Goal: Task Accomplishment & Management: Manage account settings

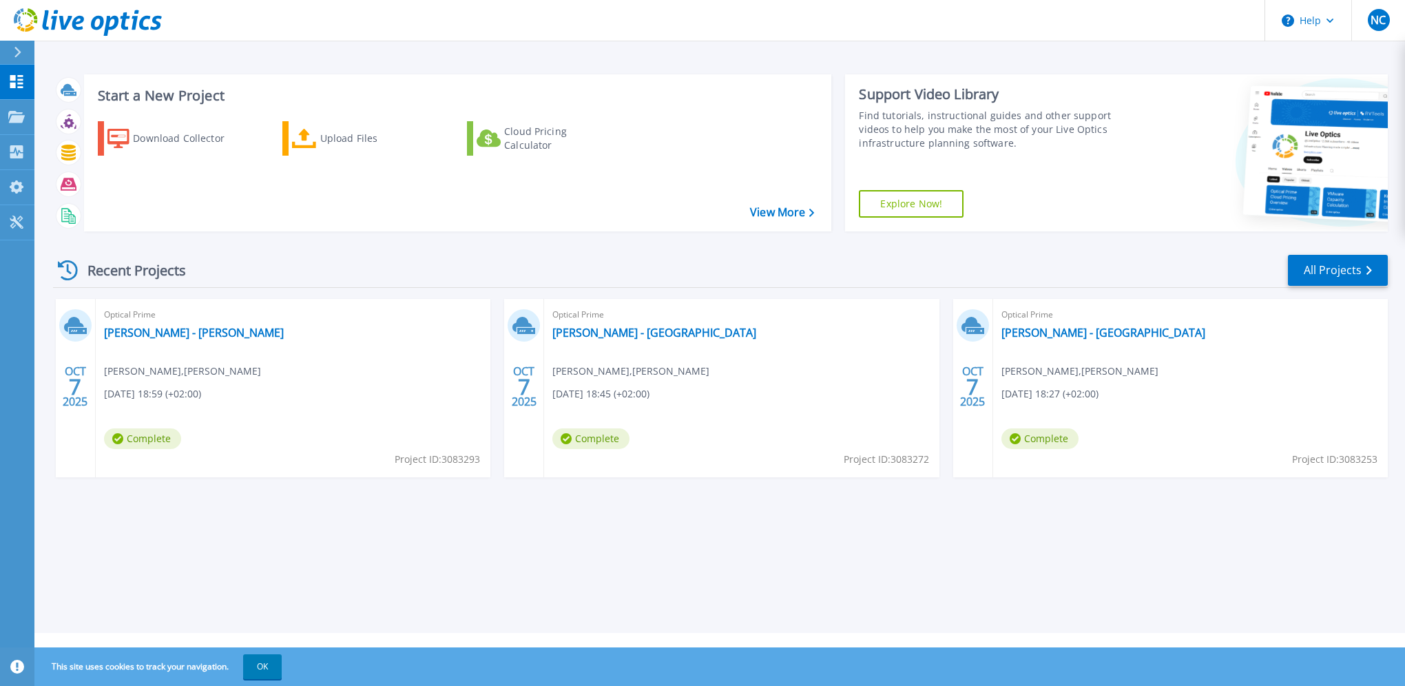
click at [1251, 614] on div "Start a New Project Download Collector Upload Files Cloud Pricing Calculator Vi…" at bounding box center [719, 316] width 1371 height 633
click at [786, 365] on div "Optical Prime LAMY S.A. - RUEIL-MALMAISON Nicolas CODET , LAMY SA 10/07/2025, 1…" at bounding box center [741, 388] width 395 height 178
click at [581, 310] on span "Optical Prime" at bounding box center [741, 314] width 378 height 15
click at [577, 330] on link "[PERSON_NAME] - [GEOGRAPHIC_DATA]" at bounding box center [654, 333] width 204 height 14
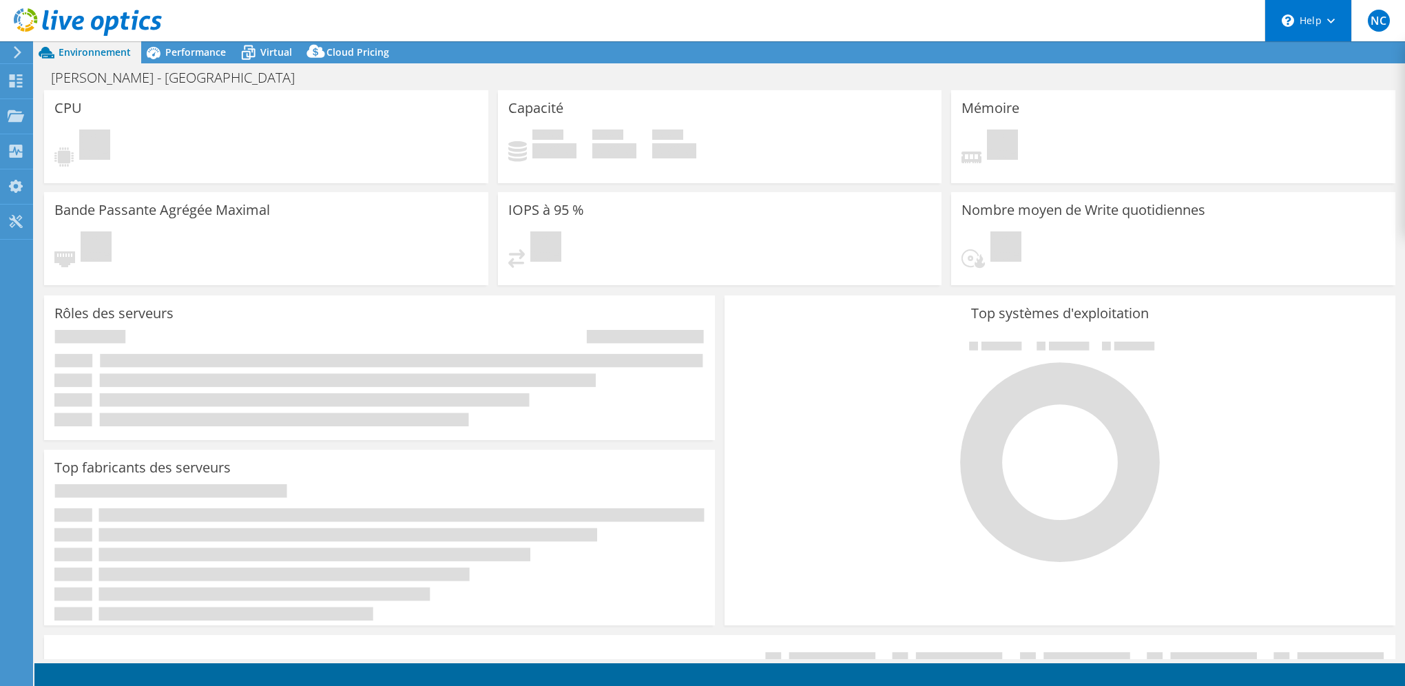
select select "USD"
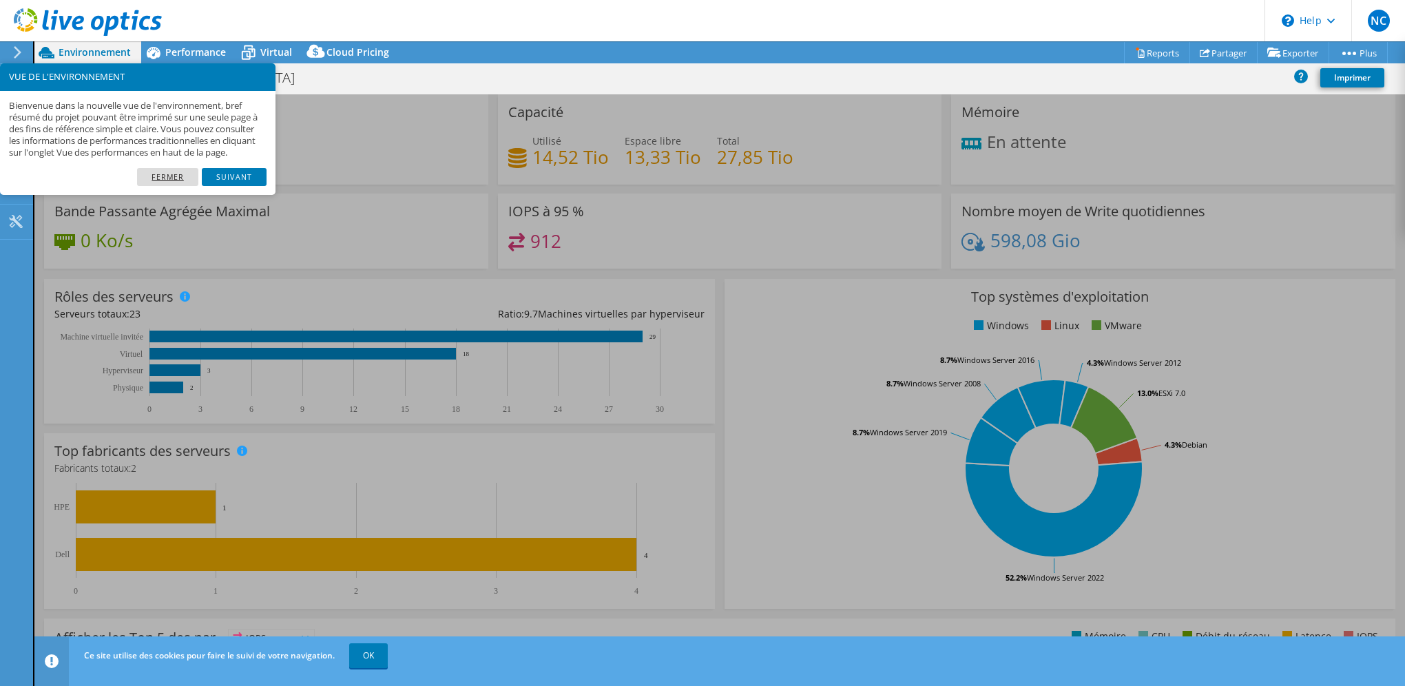
click at [165, 186] on link "Fermer" at bounding box center [167, 177] width 61 height 18
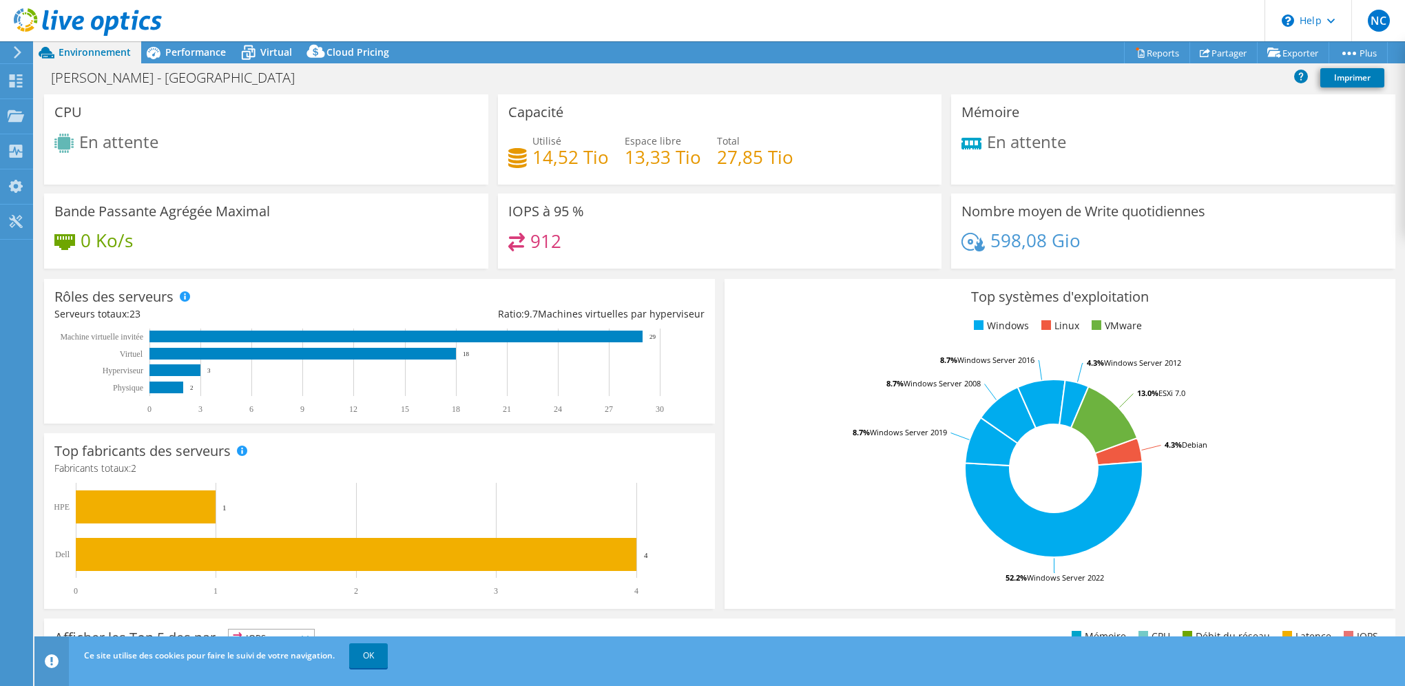
click at [46, 25] on icon at bounding box center [88, 22] width 148 height 28
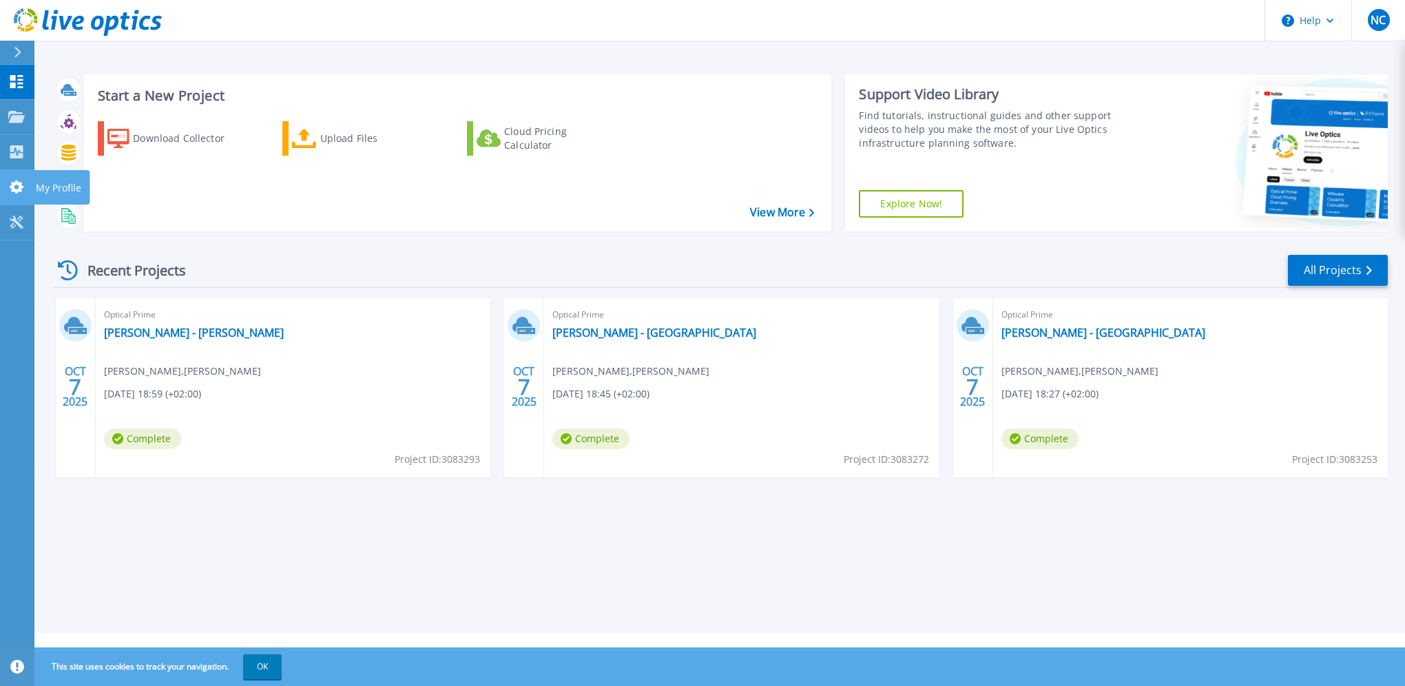
click at [12, 182] on icon at bounding box center [16, 186] width 17 height 13
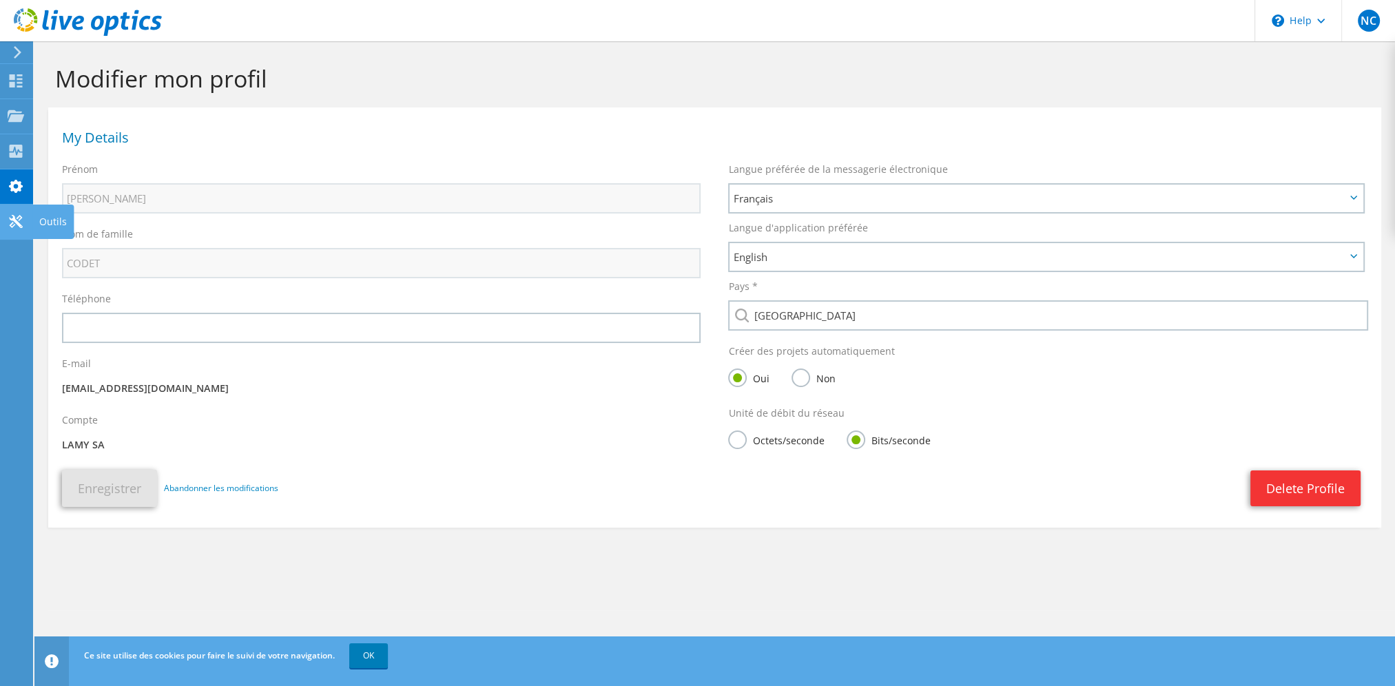
click at [13, 219] on use at bounding box center [15, 221] width 13 height 13
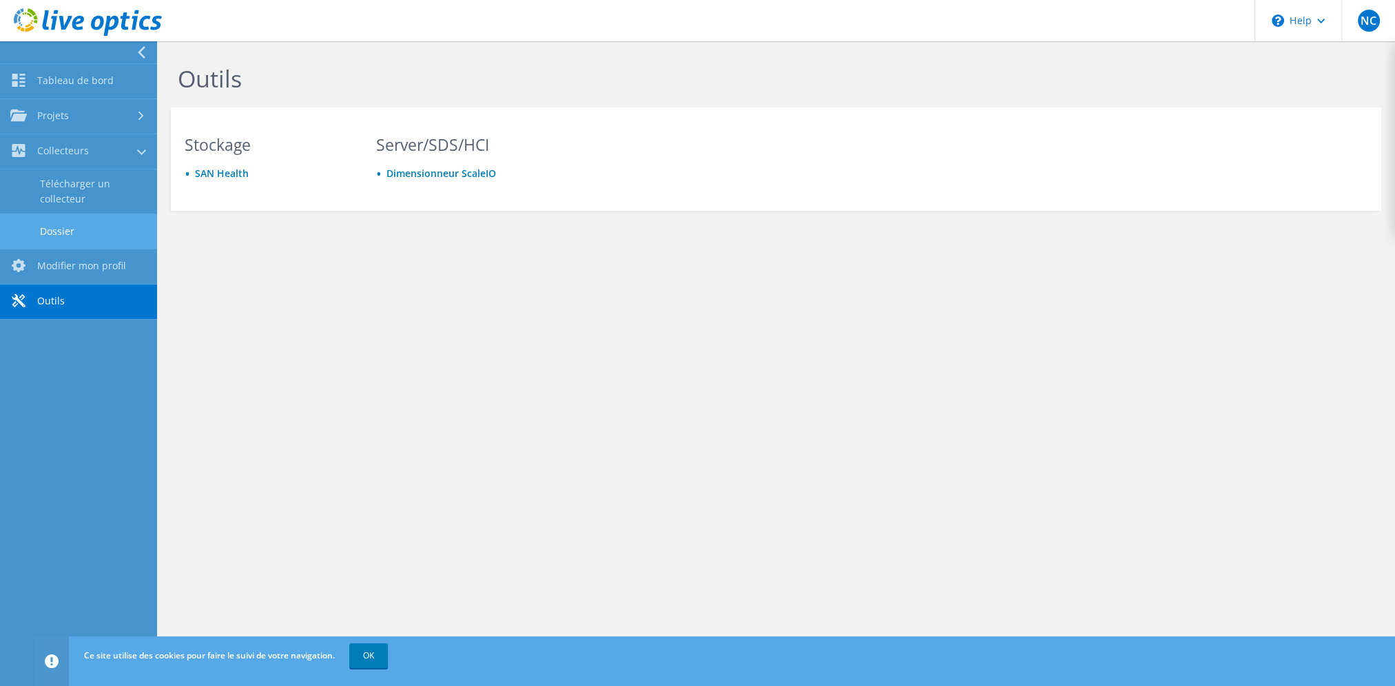
click at [58, 228] on link "Dossier" at bounding box center [78, 231] width 157 height 35
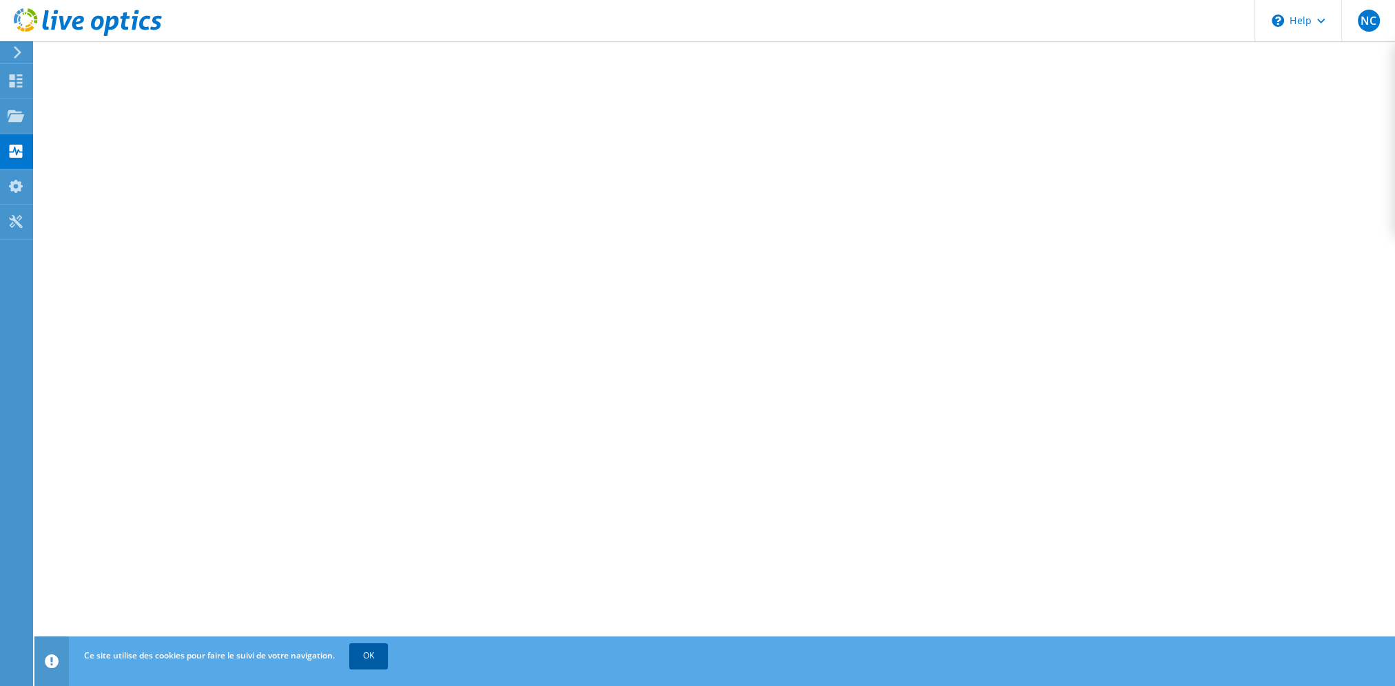
click at [367, 660] on link "OK" at bounding box center [368, 655] width 39 height 25
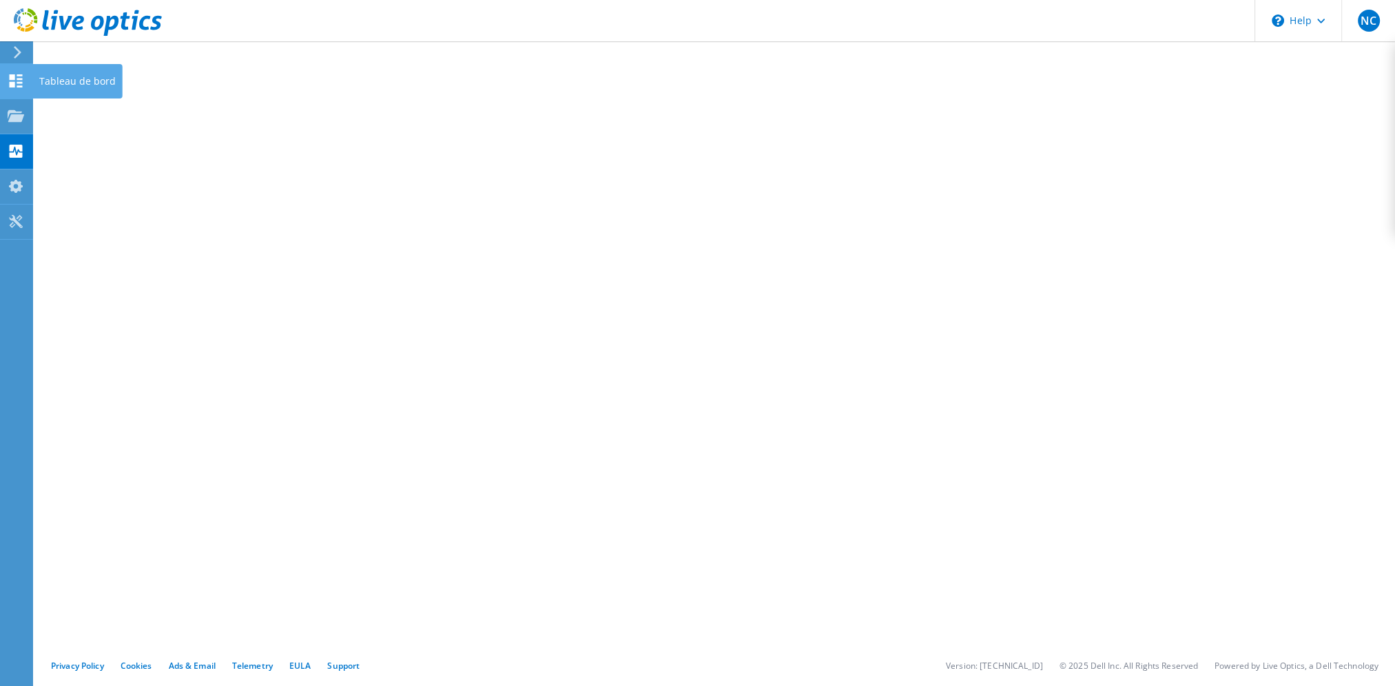
click at [17, 80] on icon at bounding box center [16, 80] width 17 height 13
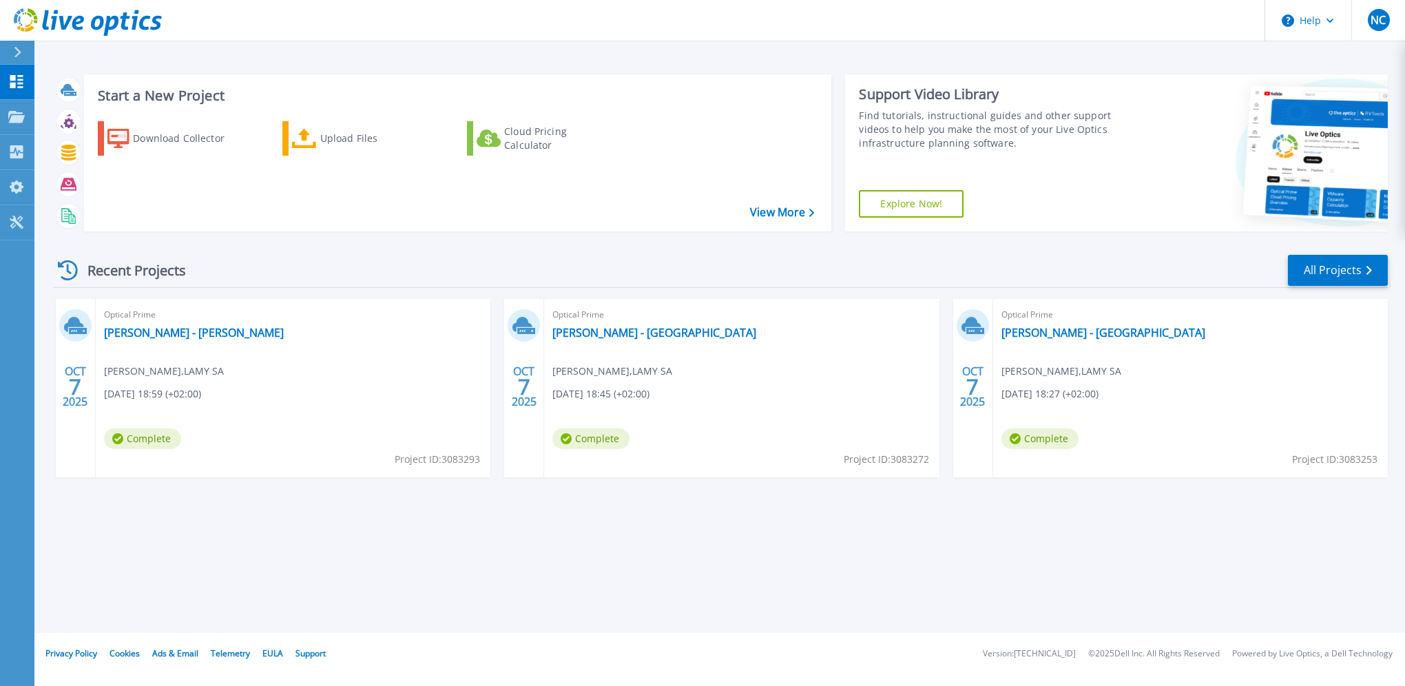
click at [498, 276] on div "Recent Projects All Projects" at bounding box center [720, 270] width 1335 height 34
click at [1021, 330] on link "[PERSON_NAME] - [GEOGRAPHIC_DATA]" at bounding box center [1103, 333] width 204 height 14
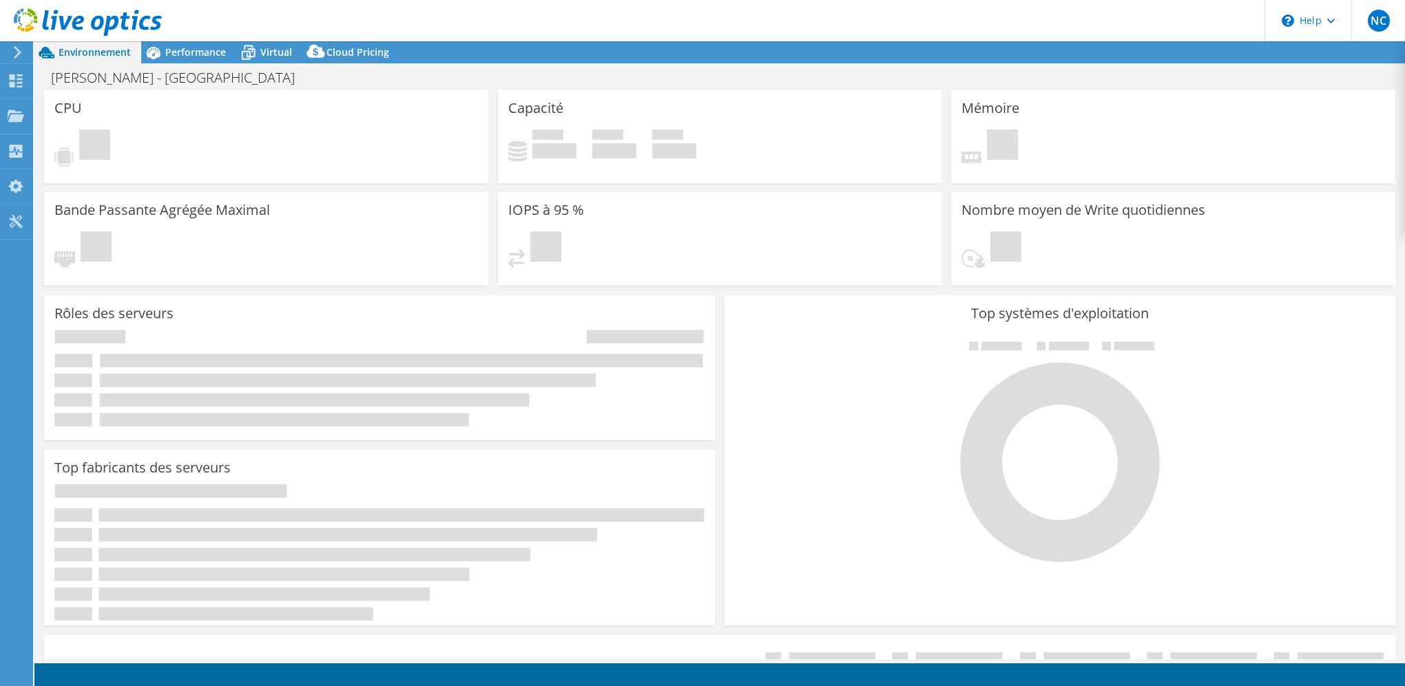
select select "USD"
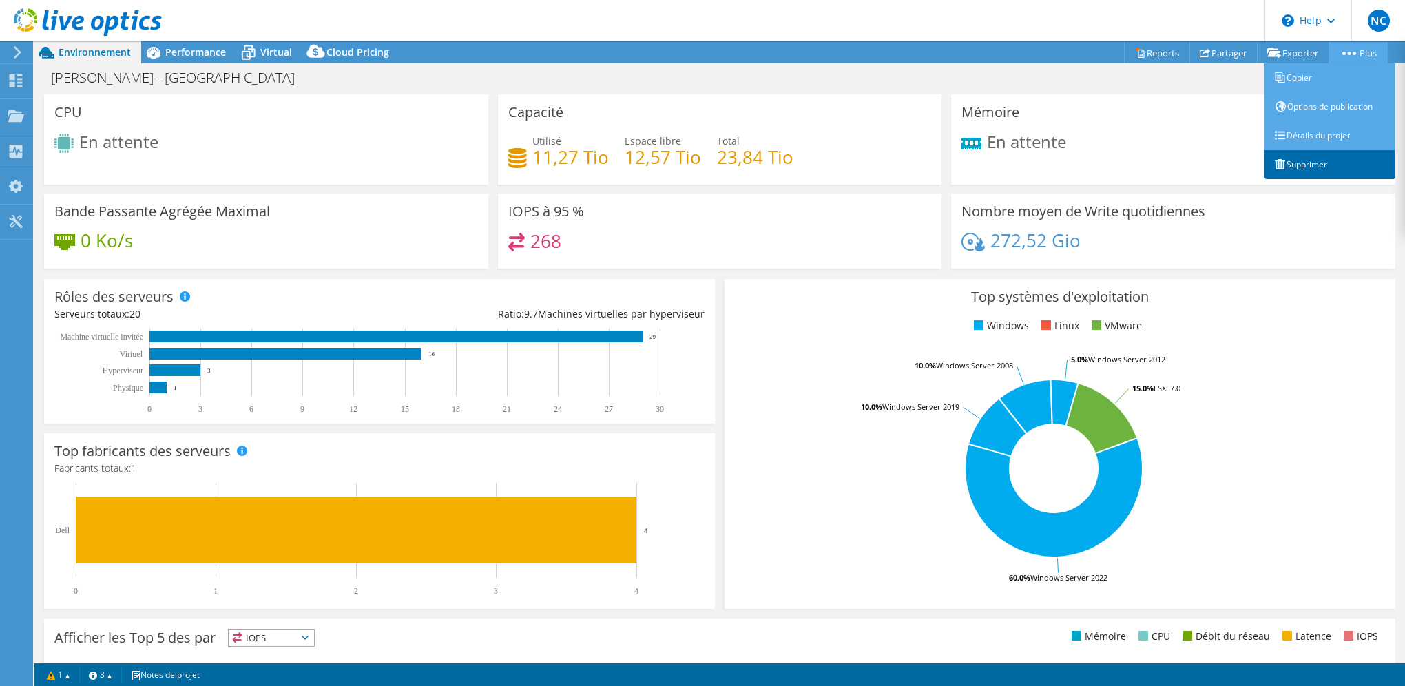
click at [1306, 157] on link "Supprimer" at bounding box center [1330, 164] width 131 height 29
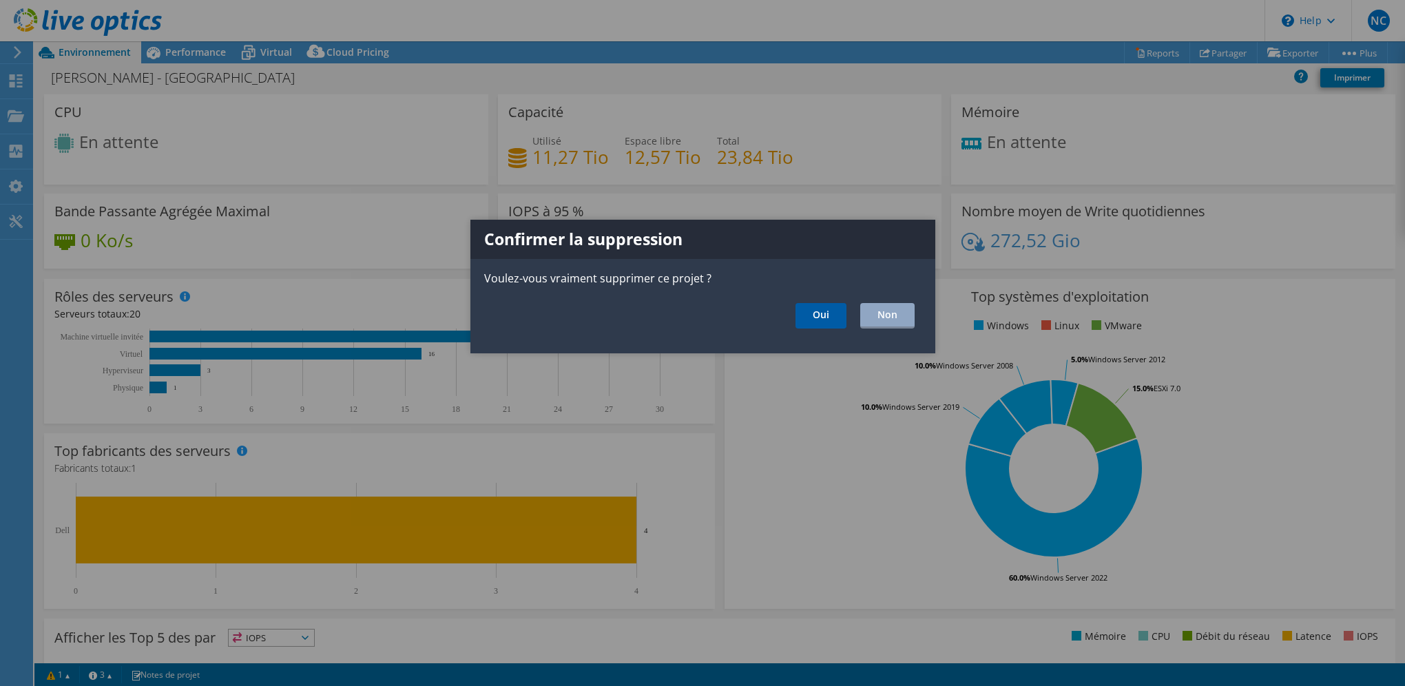
click at [817, 312] on link "Oui" at bounding box center [821, 315] width 51 height 25
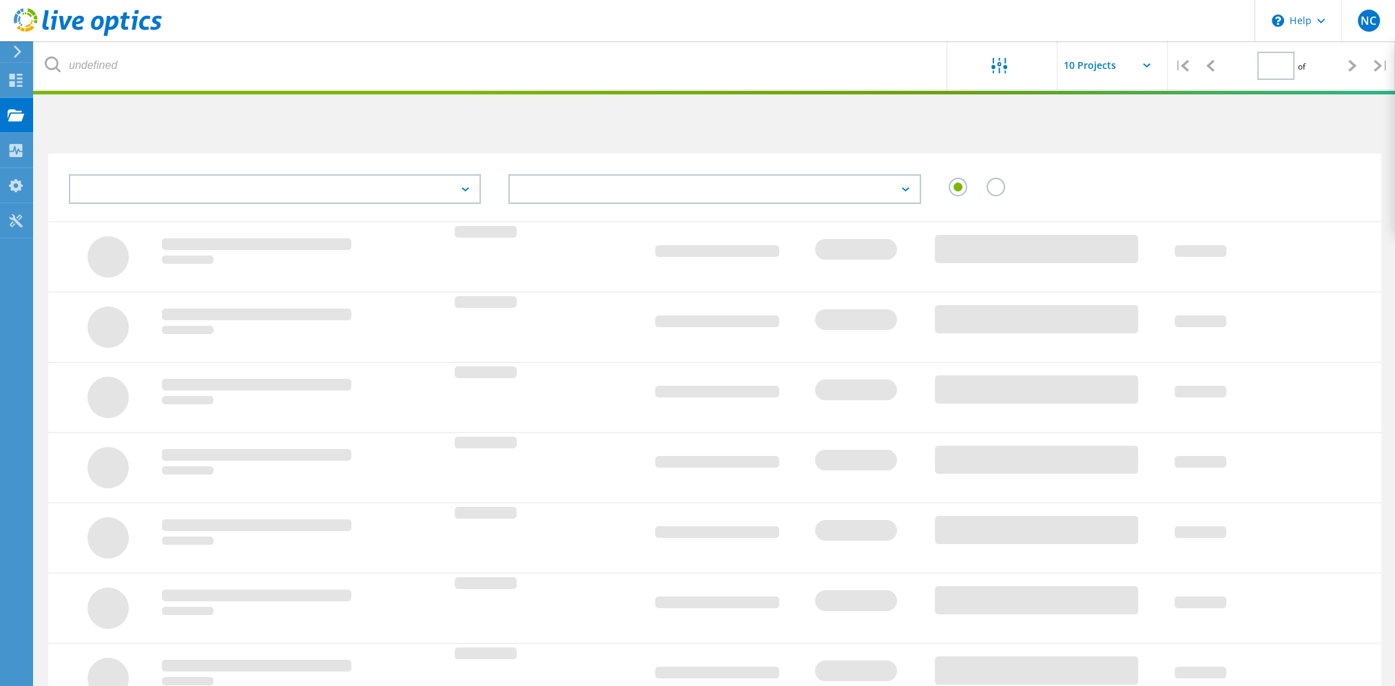
type input "1"
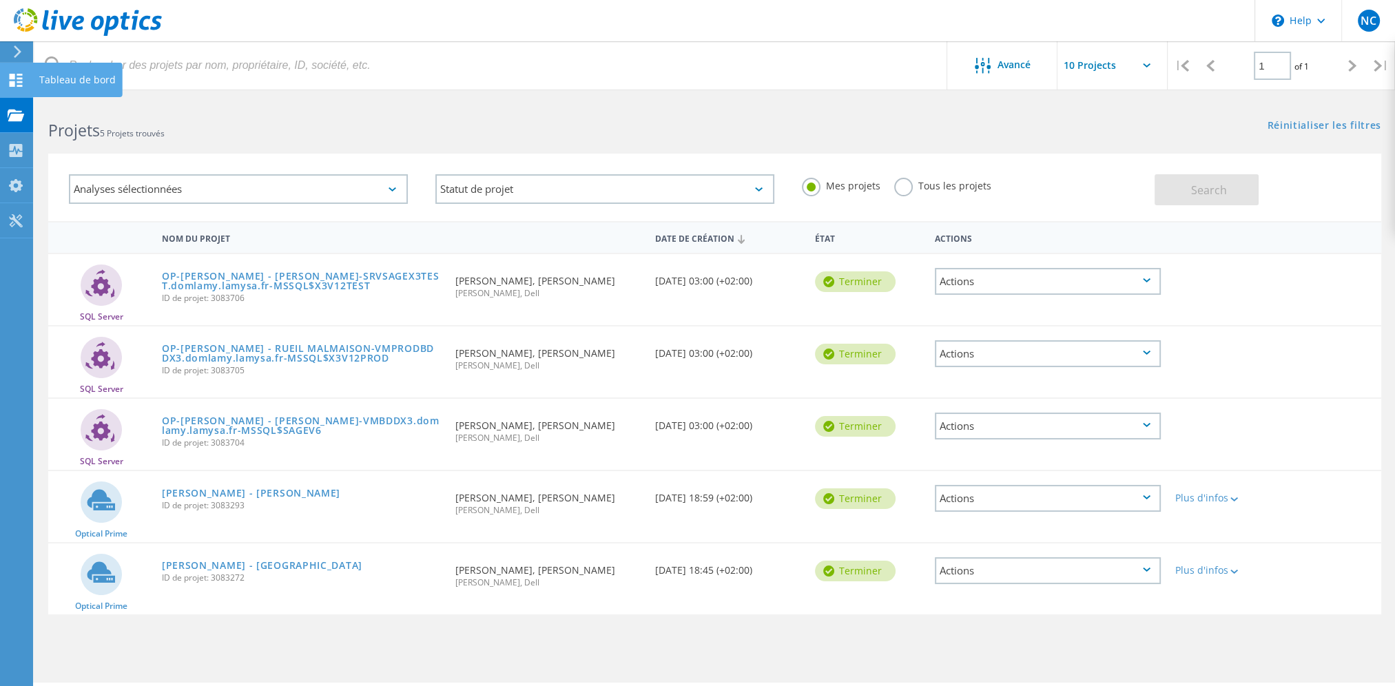
click at [76, 77] on div "Tableau de bord" at bounding box center [77, 80] width 76 height 10
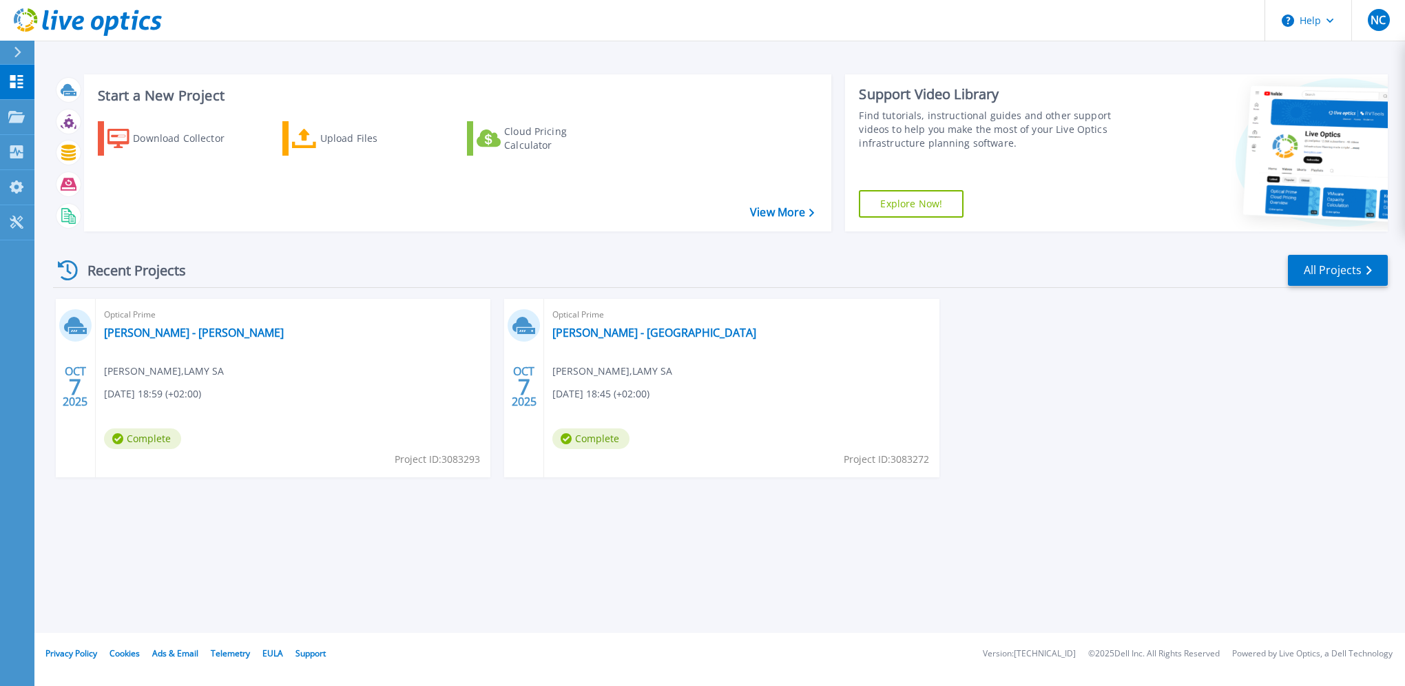
click at [782, 311] on span "Optical Prime" at bounding box center [741, 314] width 378 height 15
click at [658, 329] on link "[PERSON_NAME] - [GEOGRAPHIC_DATA]" at bounding box center [654, 333] width 204 height 14
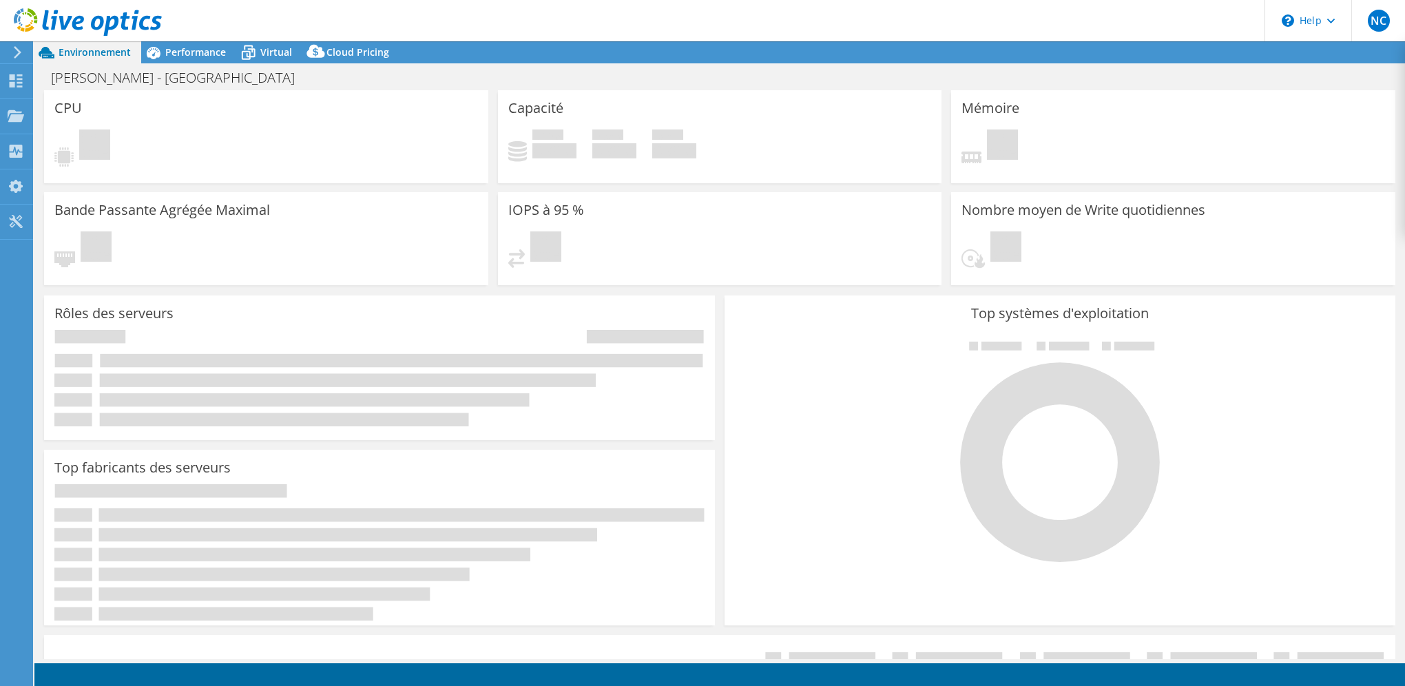
select select "USD"
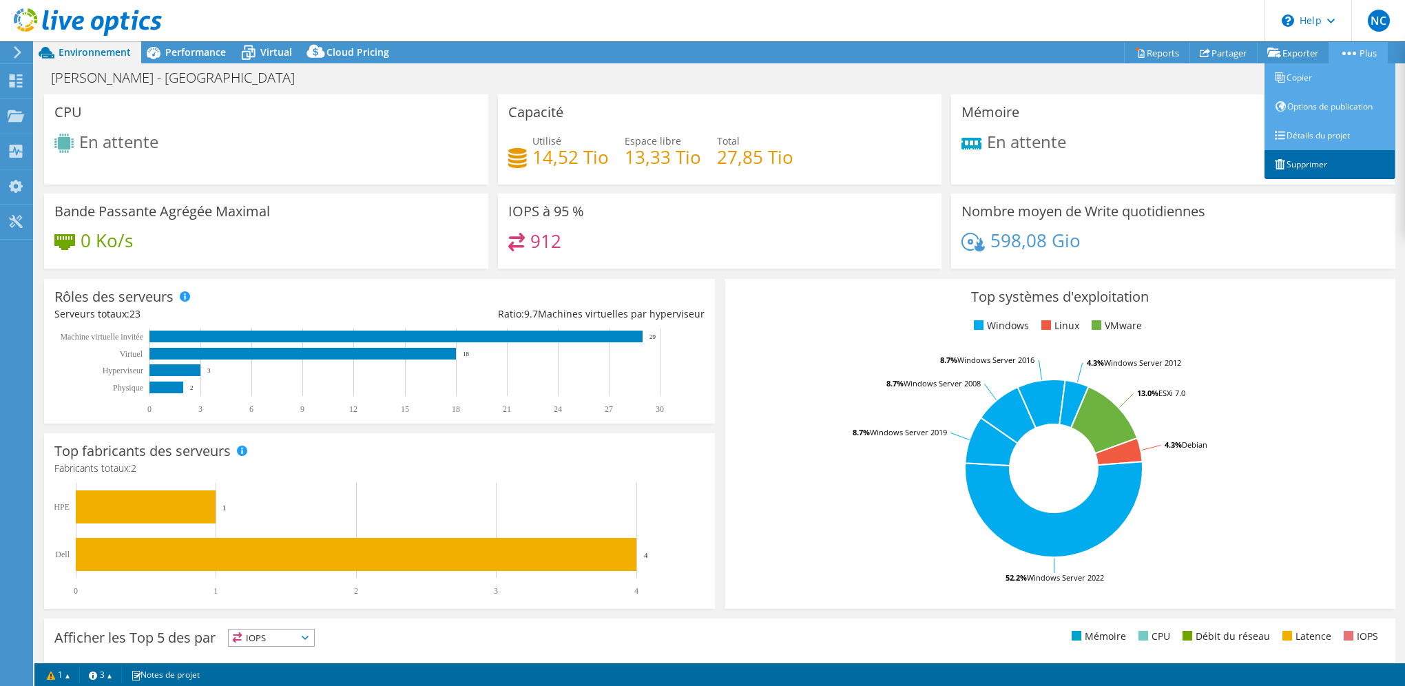
click at [1334, 157] on link "Supprimer" at bounding box center [1330, 164] width 131 height 29
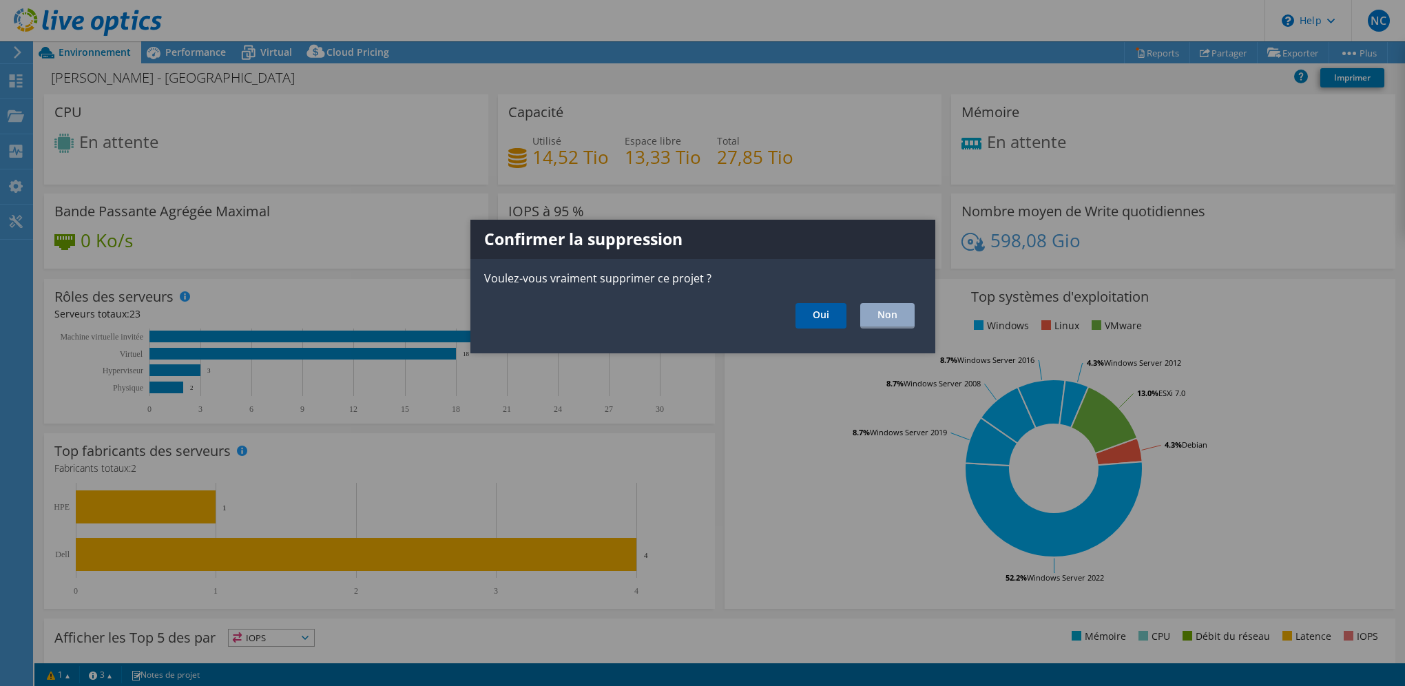
click at [829, 311] on link "Oui" at bounding box center [821, 315] width 51 height 25
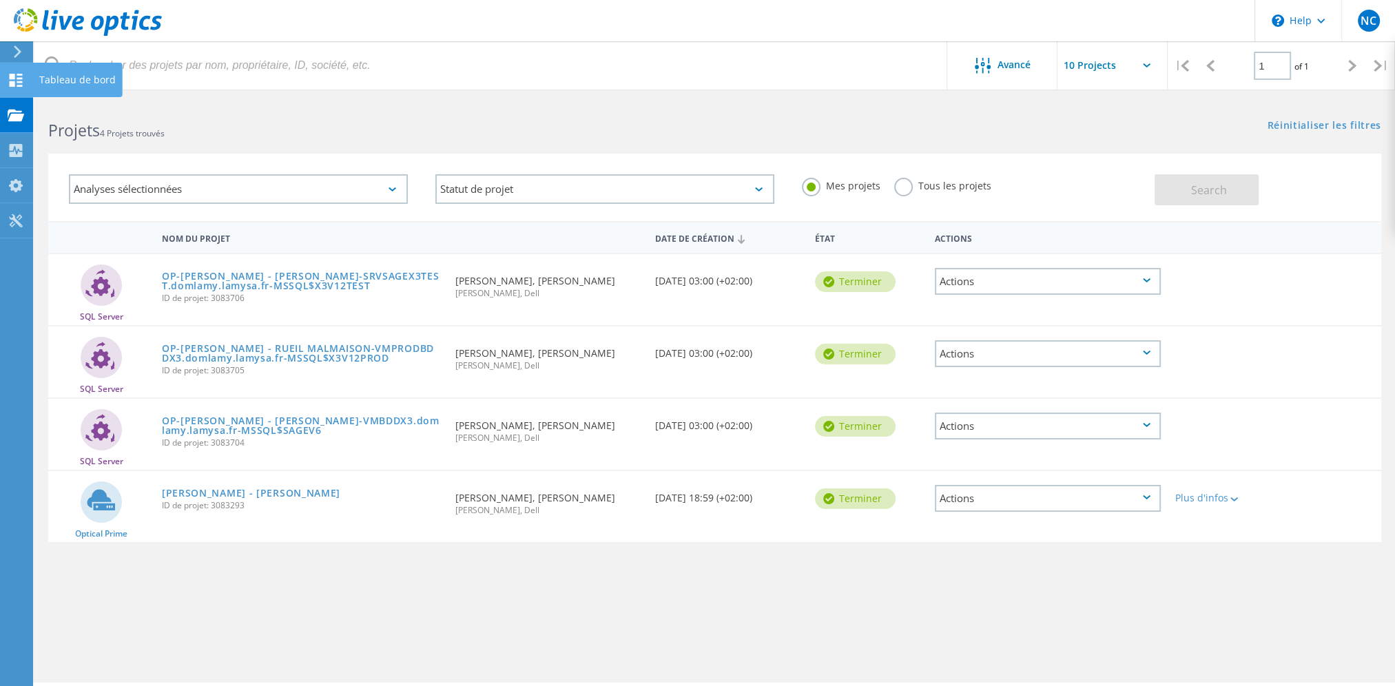
click at [8, 80] on icon at bounding box center [16, 80] width 17 height 13
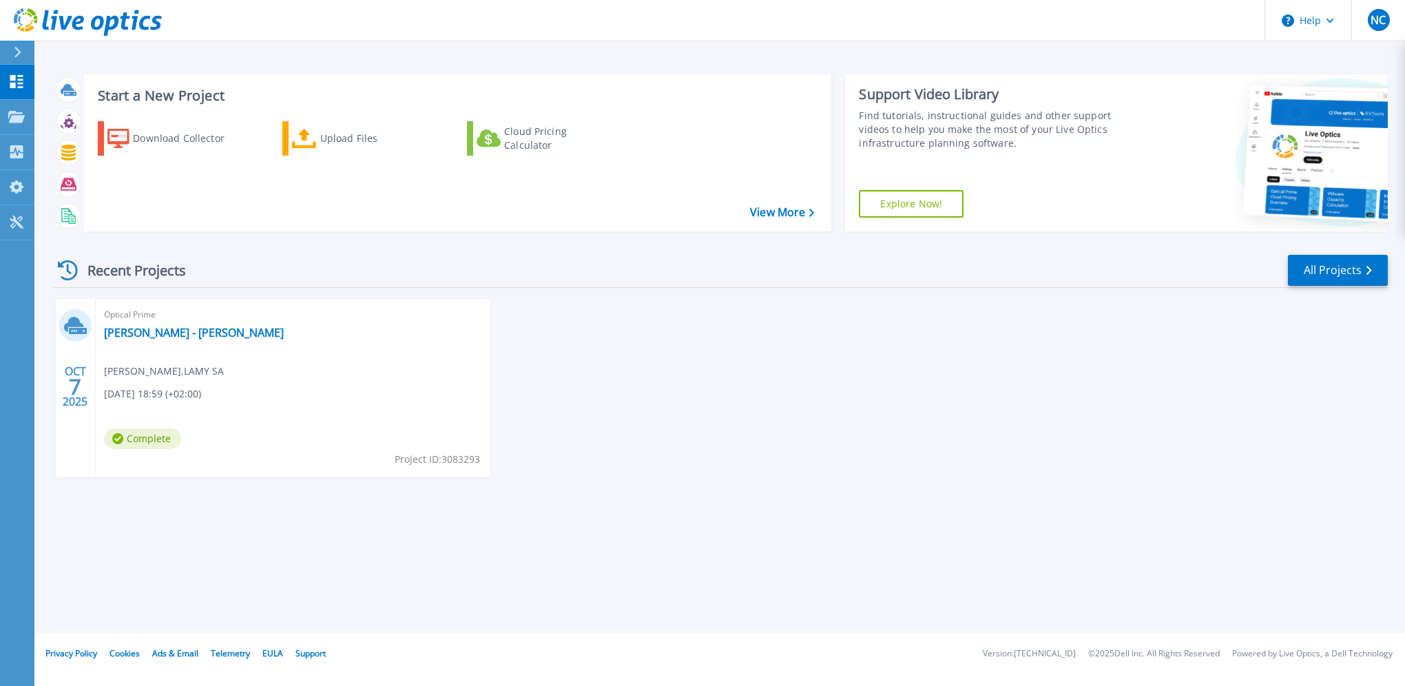
click at [212, 452] on div "Optical Prime LAMY S.A. - RUEIL MALMAISON Nicolas CODET , LAMY SA 10/07/2025, 1…" at bounding box center [293, 388] width 395 height 178
click at [164, 338] on link "[PERSON_NAME] - [PERSON_NAME]" at bounding box center [194, 333] width 180 height 14
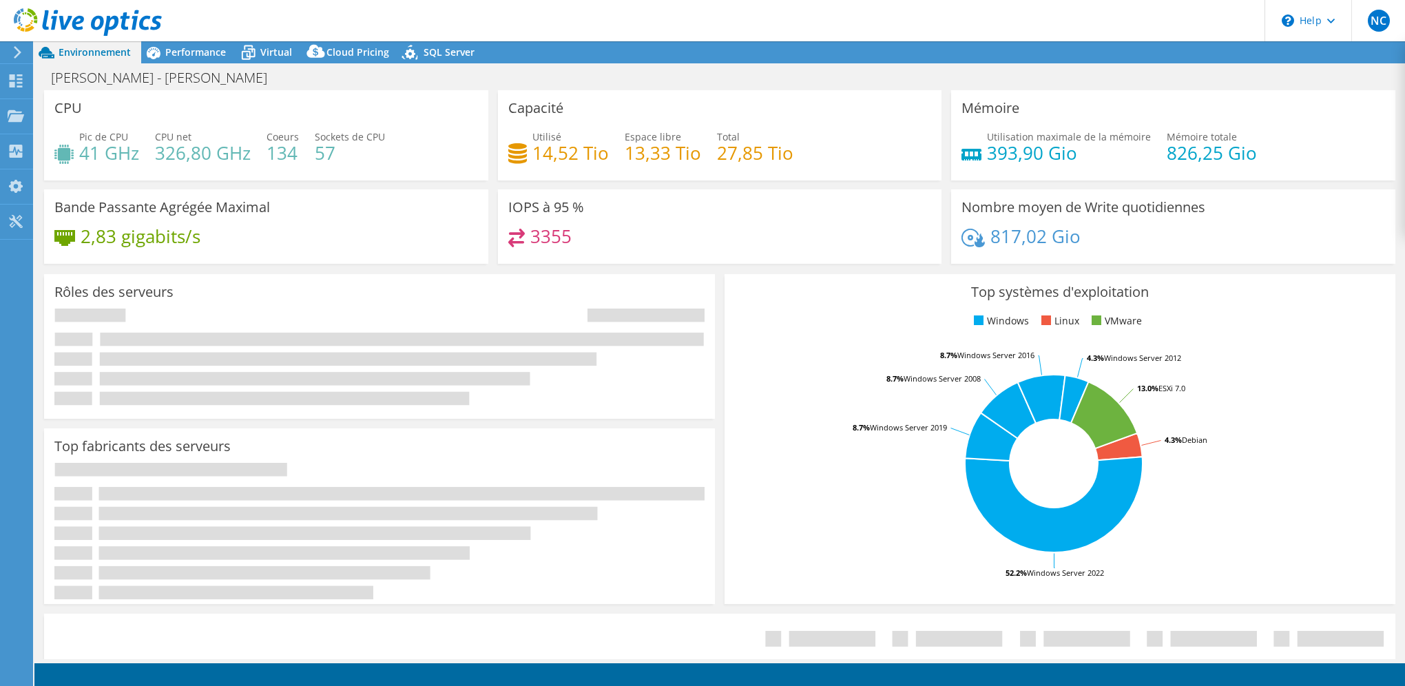
select select "USD"
